Goal: Task Accomplishment & Management: Manage account settings

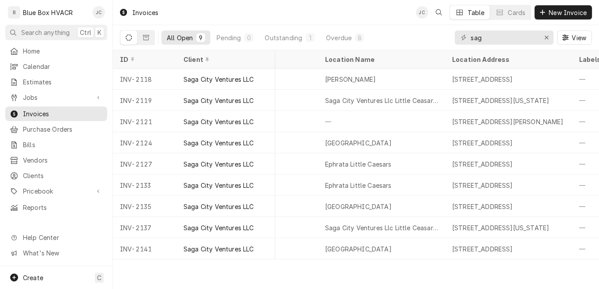
scroll to position [0, 275]
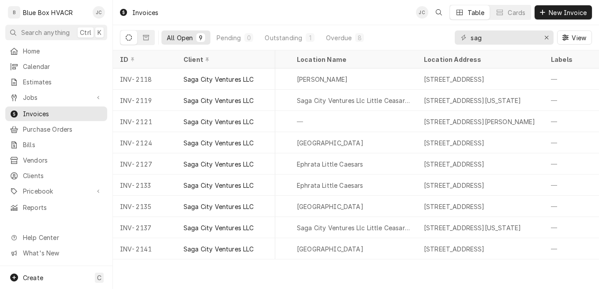
click at [97, 9] on div "Josh Canfield's Avatar" at bounding box center [99, 12] width 12 height 12
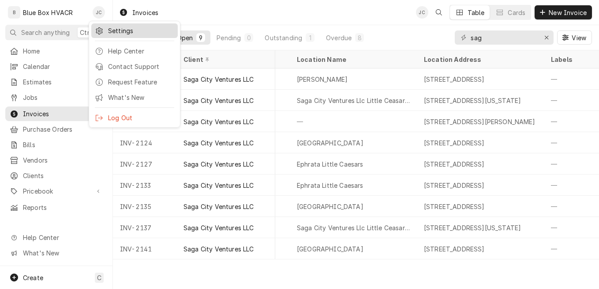
click at [131, 32] on div "Settings" at bounding box center [141, 30] width 66 height 9
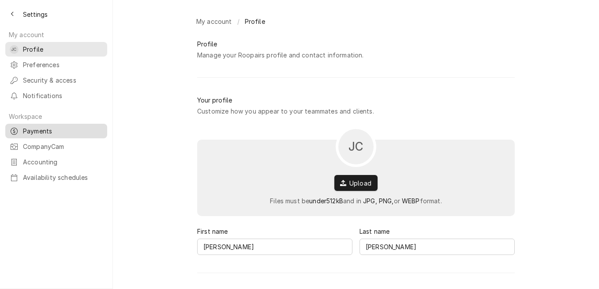
click at [35, 126] on span "Payments" at bounding box center [63, 130] width 80 height 9
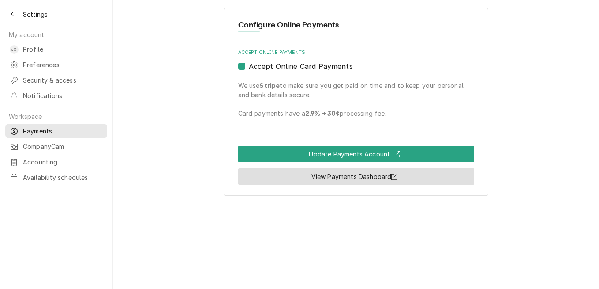
click at [367, 172] on link "View Payments Dashboard" at bounding box center [356, 176] width 236 height 16
